Goal: Information Seeking & Learning: Find contact information

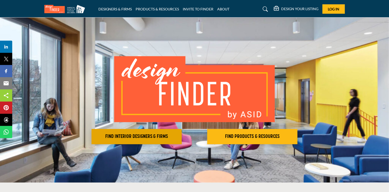
click at [121, 133] on button "FIND INTERIOR DESIGNERS & FIRMS" at bounding box center [136, 136] width 90 height 15
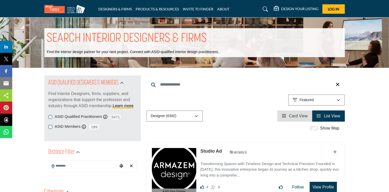
scroll to position [29, 0]
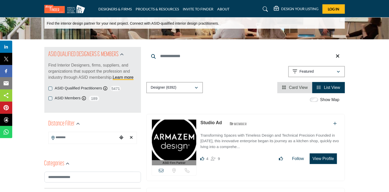
click at [99, 133] on input "Search Location" at bounding box center [83, 138] width 69 height 10
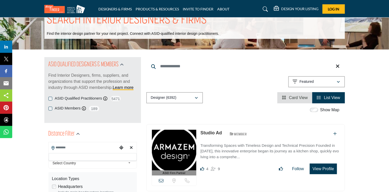
scroll to position [61, 0]
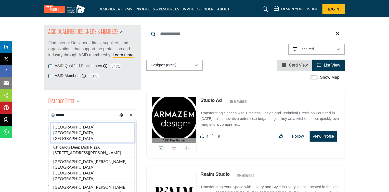
click at [79, 123] on li "[GEOGRAPHIC_DATA], [GEOGRAPHIC_DATA], [GEOGRAPHIC_DATA]" at bounding box center [93, 133] width 84 height 20
type input "**********"
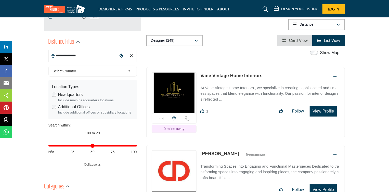
scroll to position [122, 0]
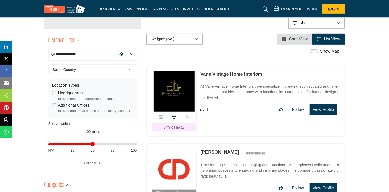
click at [91, 144] on input "Distance in miles" at bounding box center [92, 144] width 88 height 1
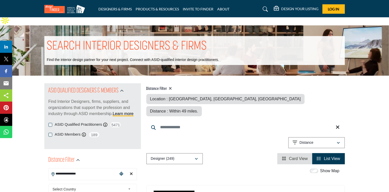
type input "**"
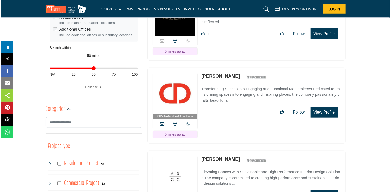
scroll to position [224, 0]
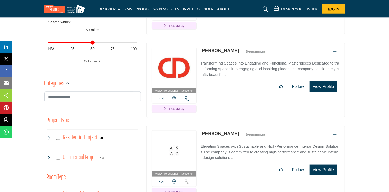
click at [322, 81] on button "View Profile" at bounding box center [322, 86] width 27 height 11
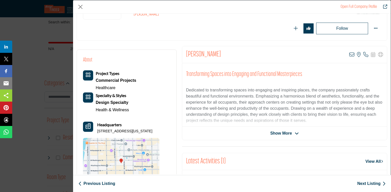
scroll to position [32, 0]
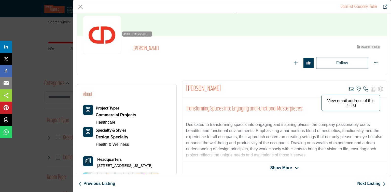
click at [351, 88] on icon "Company Data Modal" at bounding box center [351, 89] width 5 height 5
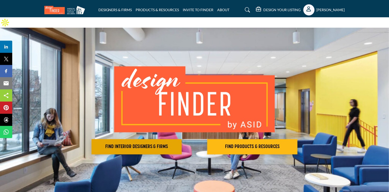
click at [137, 144] on h2 "FIND INTERIOR DESIGNERS & FIRMS" at bounding box center [136, 147] width 87 height 6
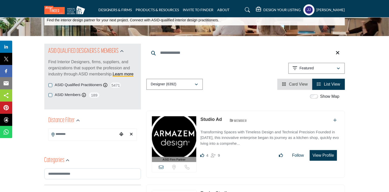
scroll to position [61, 0]
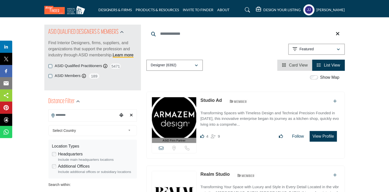
click at [107, 110] on input "Search Location" at bounding box center [83, 115] width 69 height 10
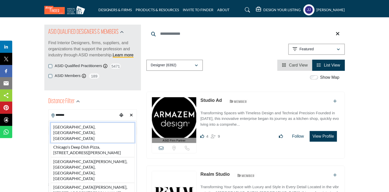
click at [86, 123] on li "[GEOGRAPHIC_DATA], [GEOGRAPHIC_DATA], [GEOGRAPHIC_DATA]" at bounding box center [93, 133] width 84 height 20
type input "**********"
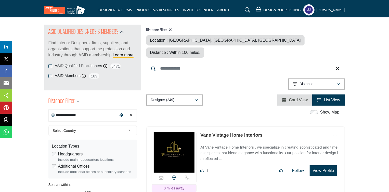
scroll to position [143, 0]
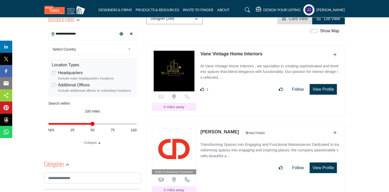
type input "**"
click at [93, 124] on input "Distance in miles" at bounding box center [92, 124] width 88 height 1
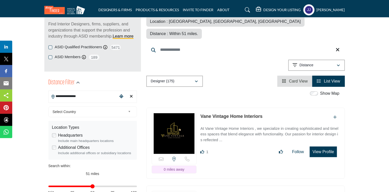
scroll to position [81, 0]
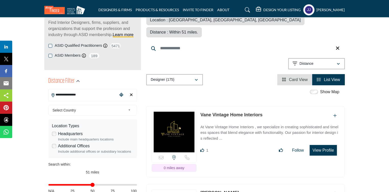
click at [216, 113] on link "Vane Vintage Home Interiors" at bounding box center [231, 115] width 62 height 5
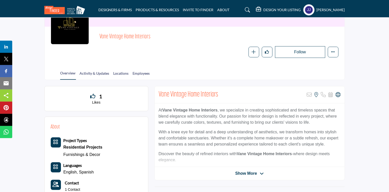
scroll to position [41, 0]
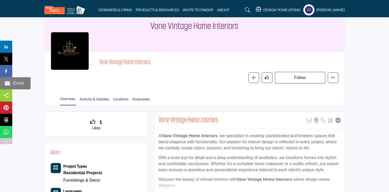
click at [3, 80] on div "Email" at bounding box center [15, 83] width 31 height 12
click at [7, 84] on img at bounding box center [7, 83] width 6 height 6
